Goal: Transaction & Acquisition: Purchase product/service

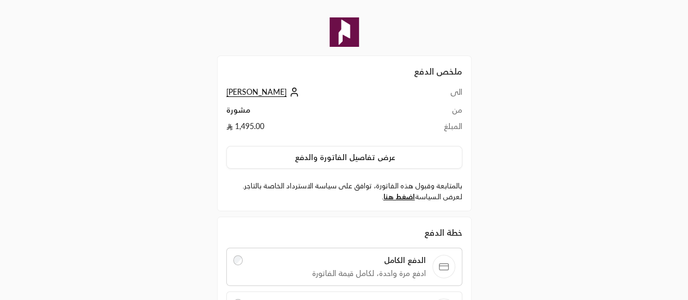
scroll to position [141, 0]
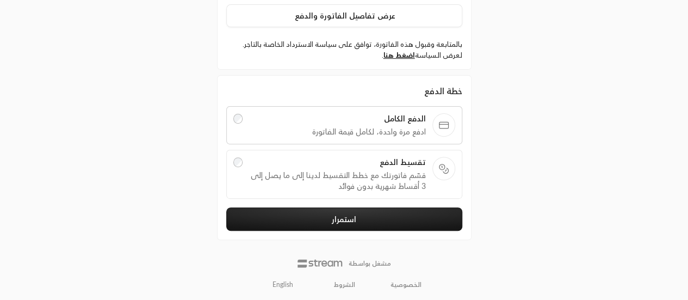
click at [278, 282] on link "English" at bounding box center [282, 284] width 33 height 17
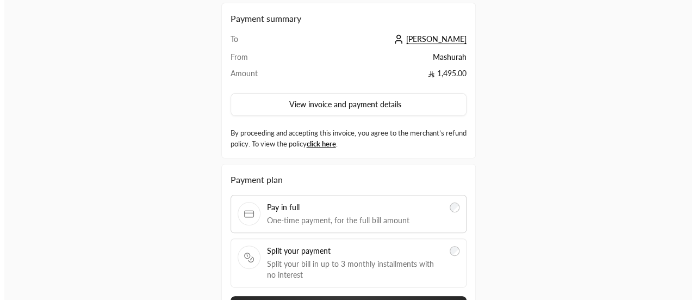
scroll to position [52, 0]
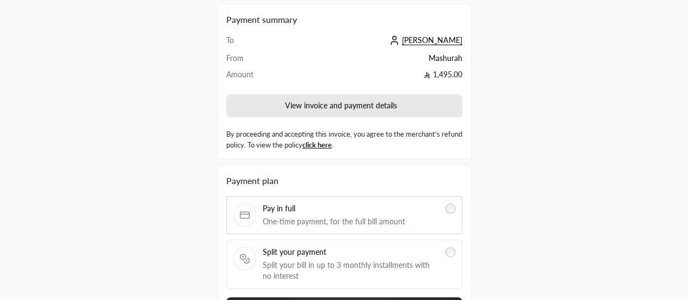
click at [371, 111] on button "View invoice and payment details" at bounding box center [344, 105] width 236 height 23
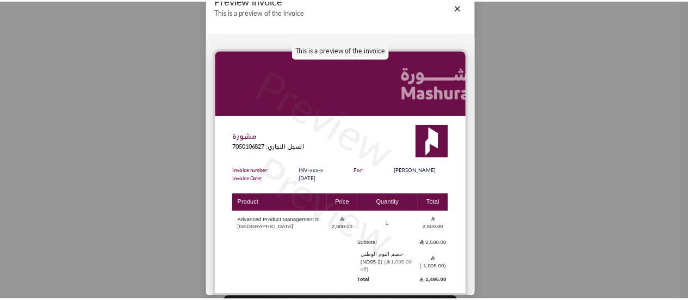
scroll to position [0, 0]
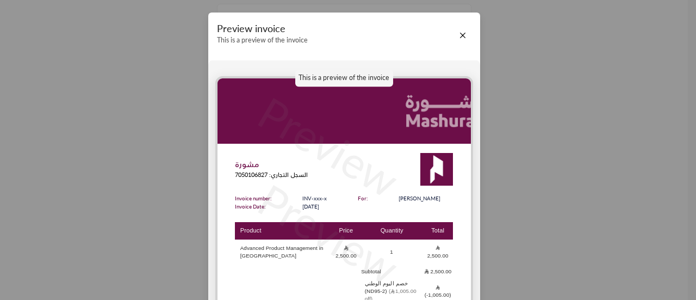
click at [465, 22] on div "Preview invoice This is a preview of the invoice" at bounding box center [344, 36] width 272 height 46
click at [457, 34] on button "Close" at bounding box center [463, 35] width 12 height 12
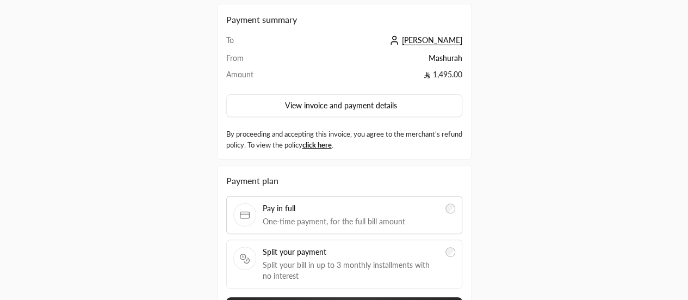
scroll to position [141, 0]
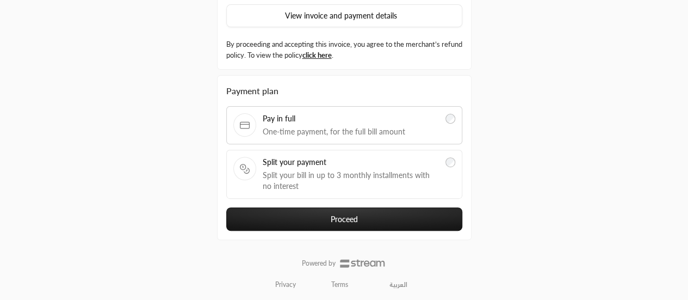
click at [369, 212] on button "Proceed" at bounding box center [344, 218] width 236 height 23
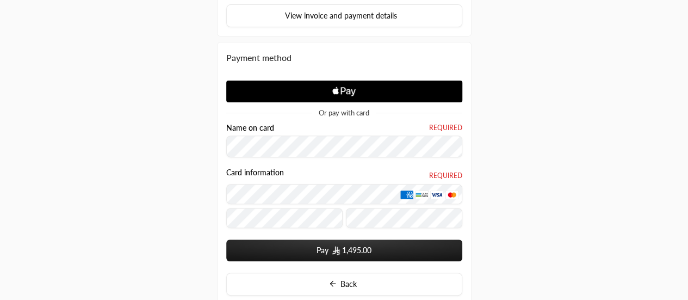
click at [271, 228] on div "Card information Required" at bounding box center [344, 200] width 236 height 64
click at [255, 117] on div "Or pay with card Name on card Required Card information Required Pay 1,495.00 P…" at bounding box center [344, 170] width 236 height 195
click at [263, 233] on form "Name on card Required Card information Required Pay 1,495.00" at bounding box center [344, 192] width 236 height 138
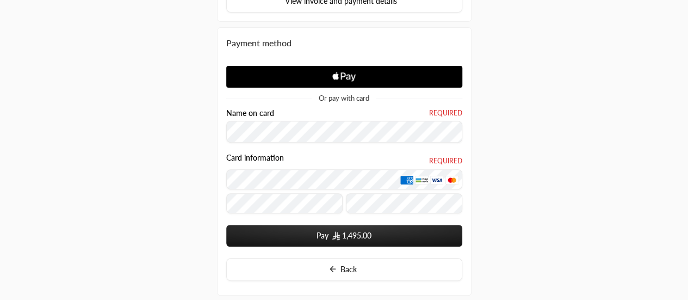
scroll to position [157, 0]
